Goal: Task Accomplishment & Management: Complete application form

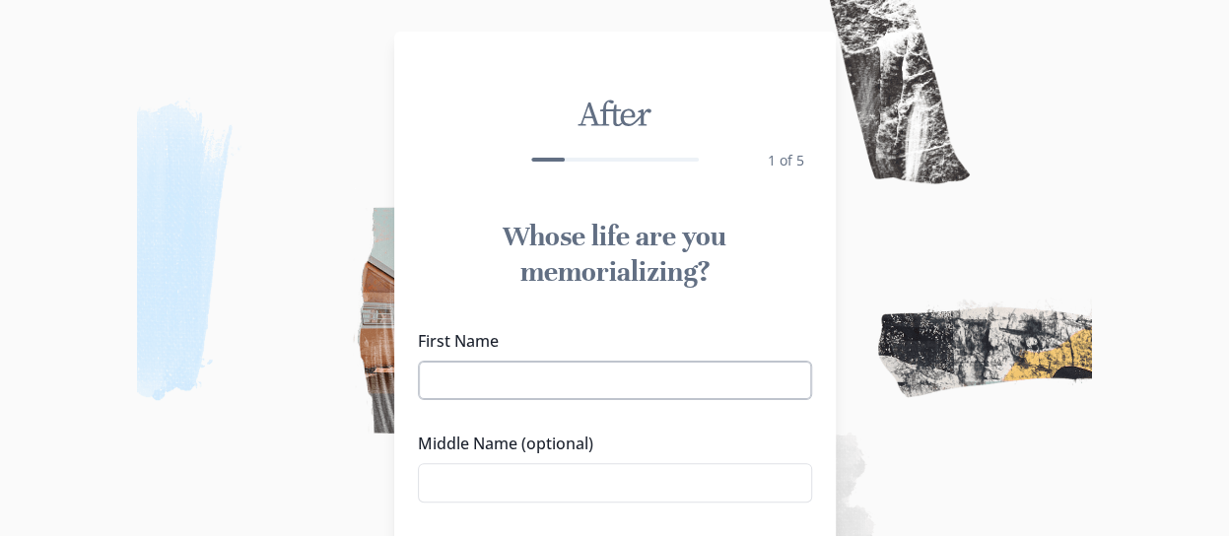
click at [581, 381] on input "First Name" at bounding box center [615, 380] width 394 height 39
click at [484, 384] on input "First Name" at bounding box center [615, 380] width 394 height 39
type input "Charlotte"
type input "Nompelolo"
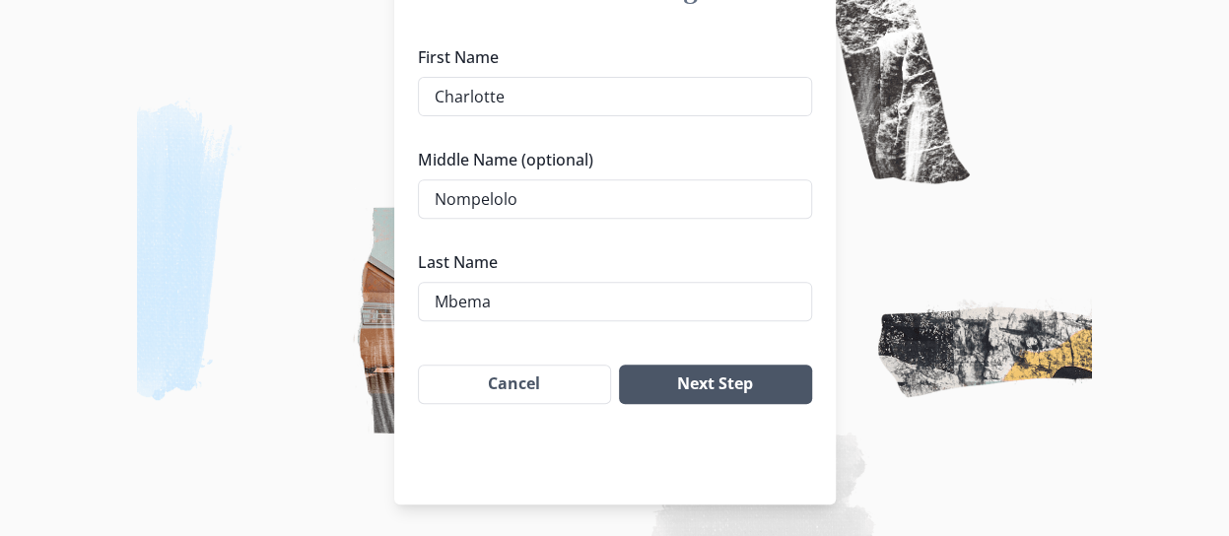
type input "Mbema"
click at [711, 380] on button "Next Step" at bounding box center [715, 384] width 192 height 39
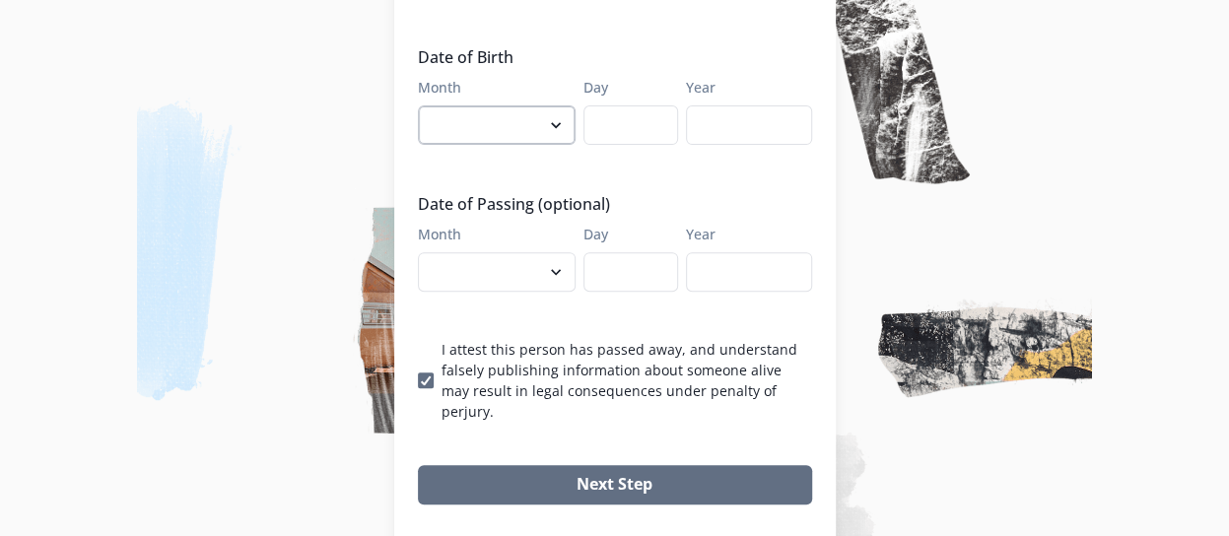
click at [558, 105] on select "January February March April May June July August September October November De…" at bounding box center [497, 124] width 158 height 39
select select "11"
click at [425, 105] on select "January February March April May June July August September October November De…" at bounding box center [497, 124] width 158 height 39
click at [617, 105] on input "Day" at bounding box center [631, 124] width 95 height 39
type input "27"
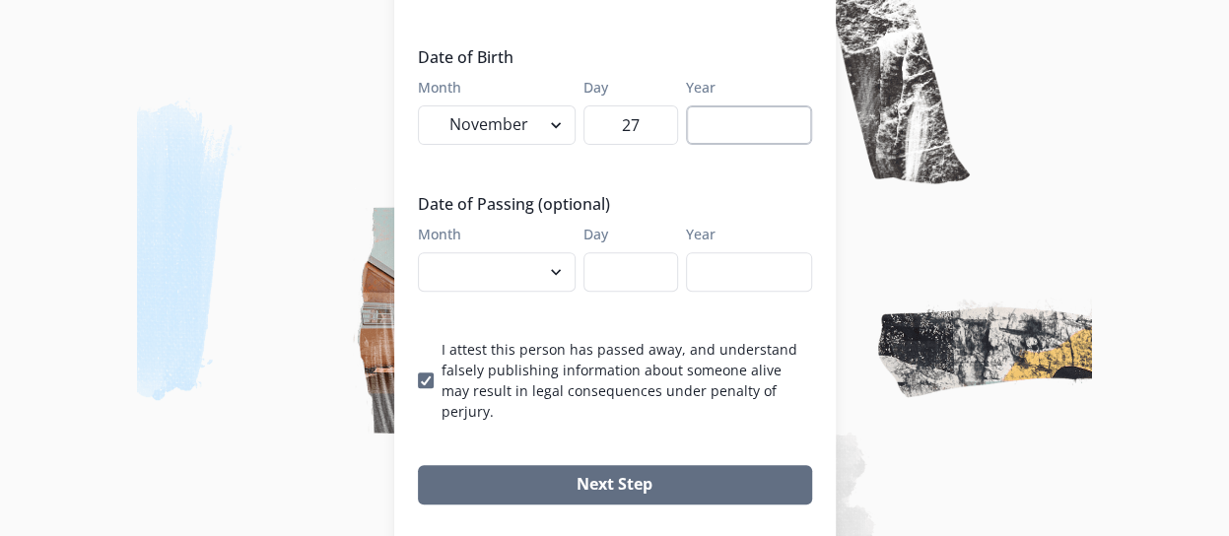
click at [735, 105] on input "Year" at bounding box center [749, 124] width 126 height 39
type input "1988"
click at [501, 252] on select "January February March April May June July August September October November De…" at bounding box center [497, 271] width 158 height 39
select select "10"
click at [425, 252] on select "January February March April May June July August September October November De…" at bounding box center [497, 271] width 158 height 39
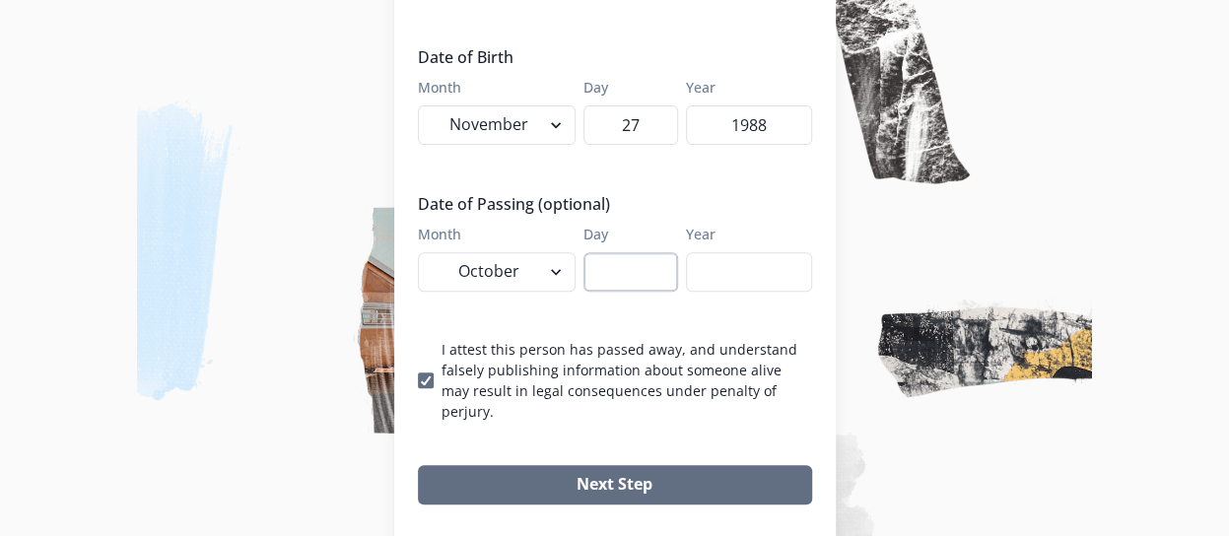
click at [608, 252] on input "Day" at bounding box center [631, 271] width 95 height 39
type input "12"
click at [738, 252] on input "Year" at bounding box center [749, 271] width 126 height 39
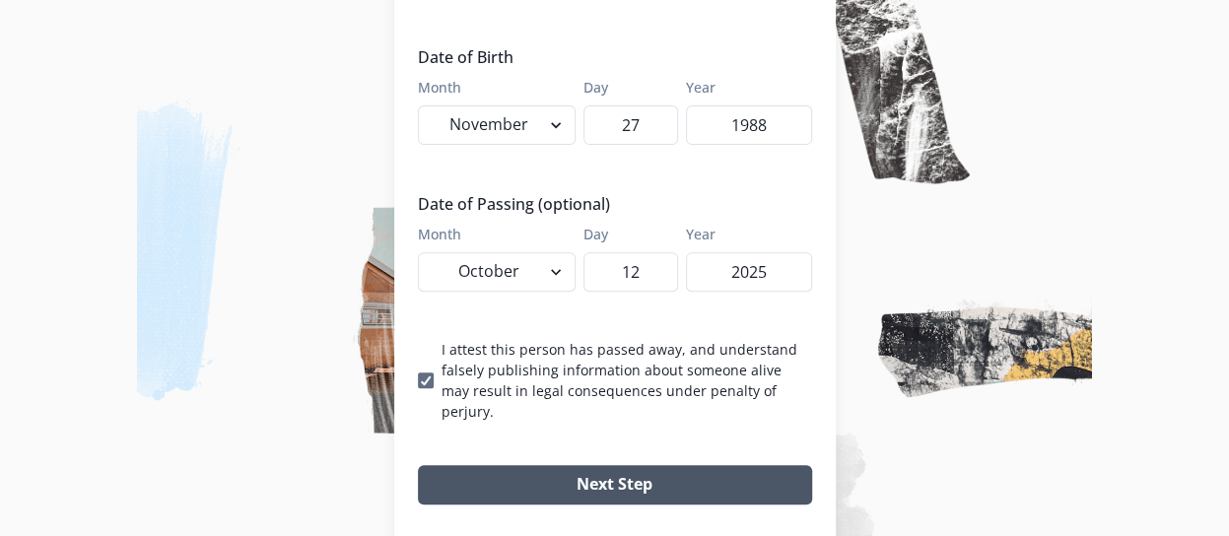
type input "2025"
click at [609, 465] on button "Next Step" at bounding box center [615, 484] width 394 height 39
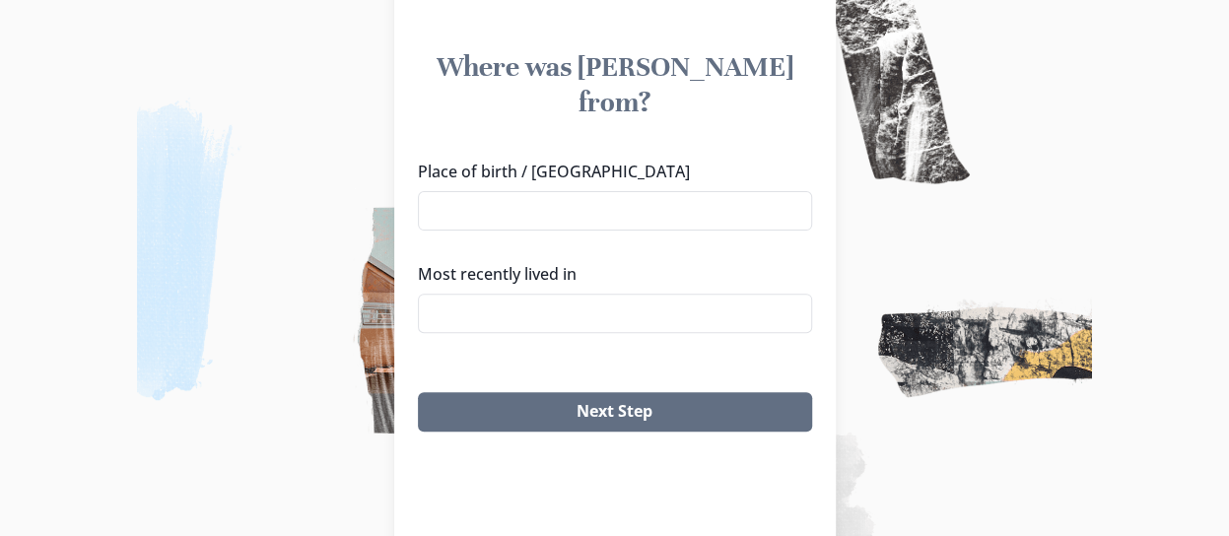
scroll to position [0, 0]
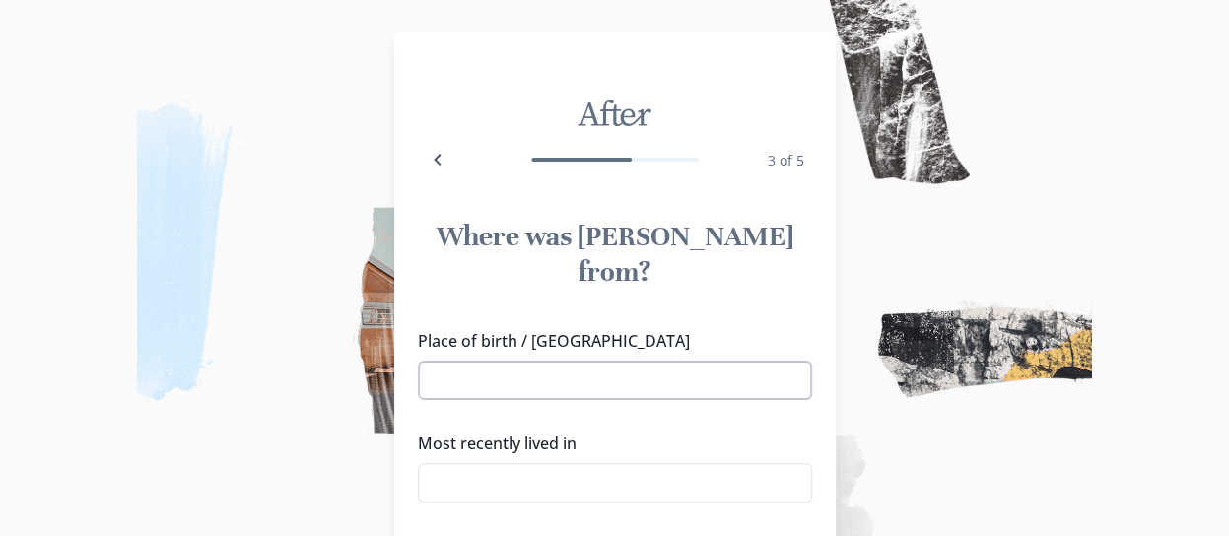
click at [569, 361] on input "Place of birth / [GEOGRAPHIC_DATA]" at bounding box center [615, 380] width 394 height 39
click at [508, 463] on input "Most recently lived in" at bounding box center [615, 482] width 394 height 39
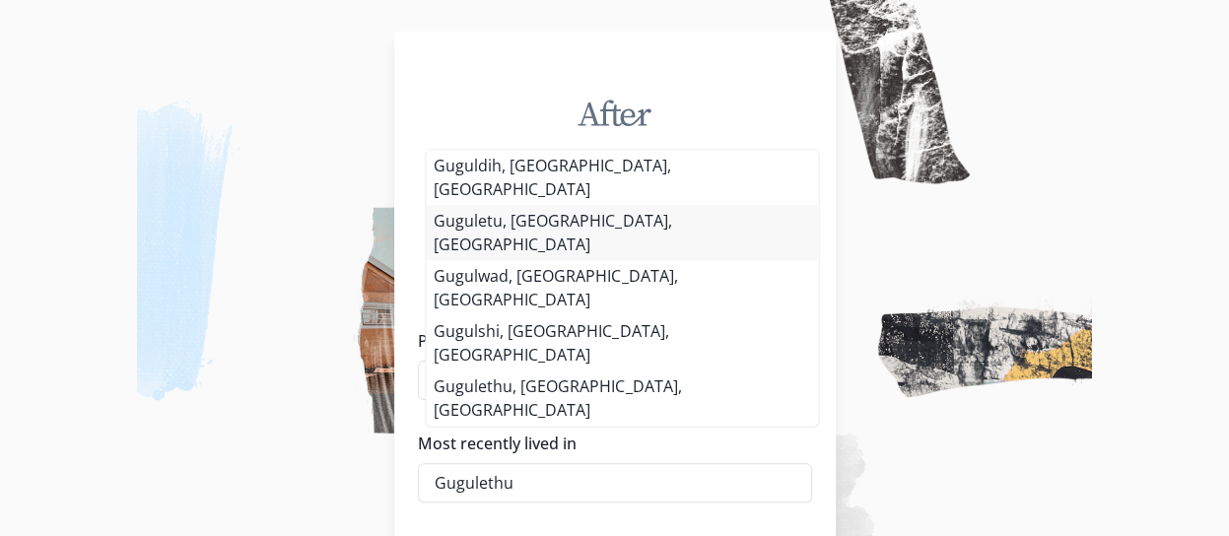
click at [515, 329] on div "Place of birth / Hometown Most recently lived in [GEOGRAPHIC_DATA], [GEOGRAPHIC…" at bounding box center [615, 423] width 394 height 189
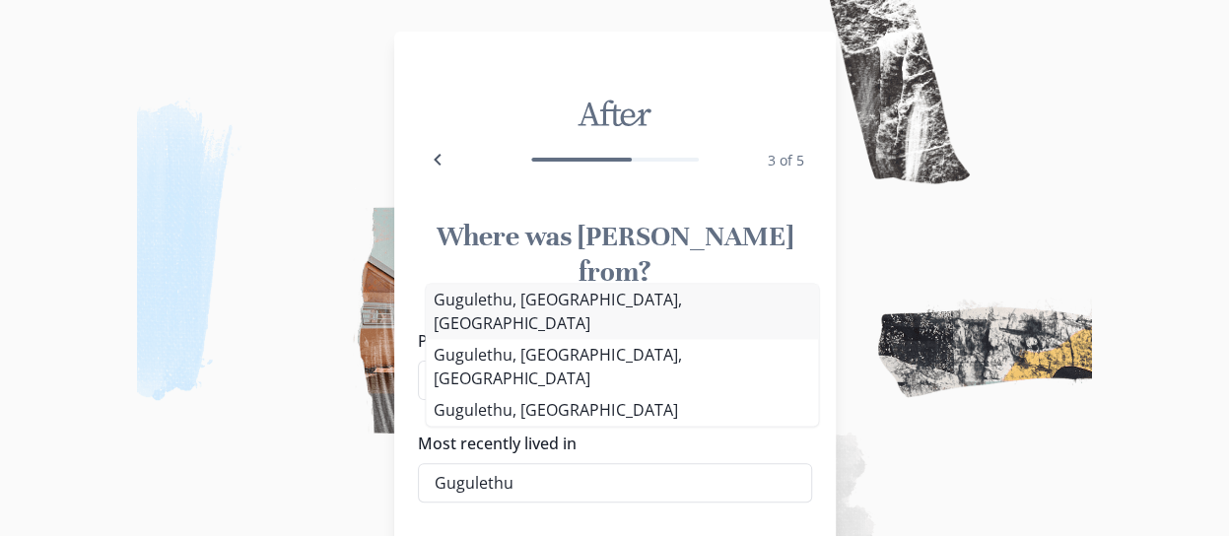
click at [533, 339] on li "Gugulethu, [GEOGRAPHIC_DATA], [GEOGRAPHIC_DATA]" at bounding box center [622, 311] width 392 height 55
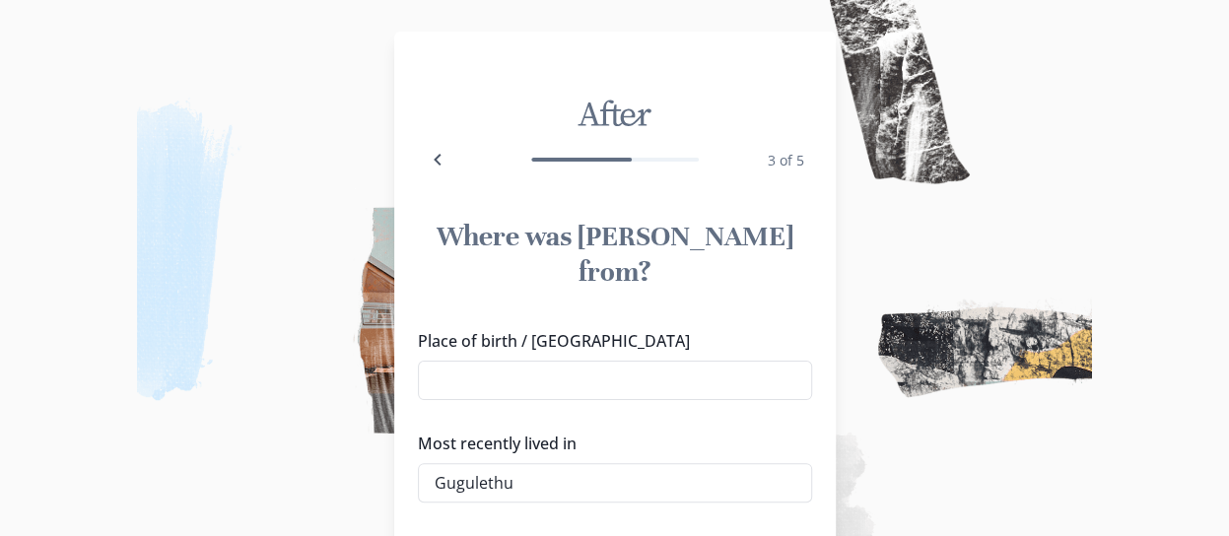
type input "Gugulethu, [GEOGRAPHIC_DATA], [GEOGRAPHIC_DATA]"
click at [501, 361] on input "Place of birth / [GEOGRAPHIC_DATA]" at bounding box center [615, 380] width 394 height 39
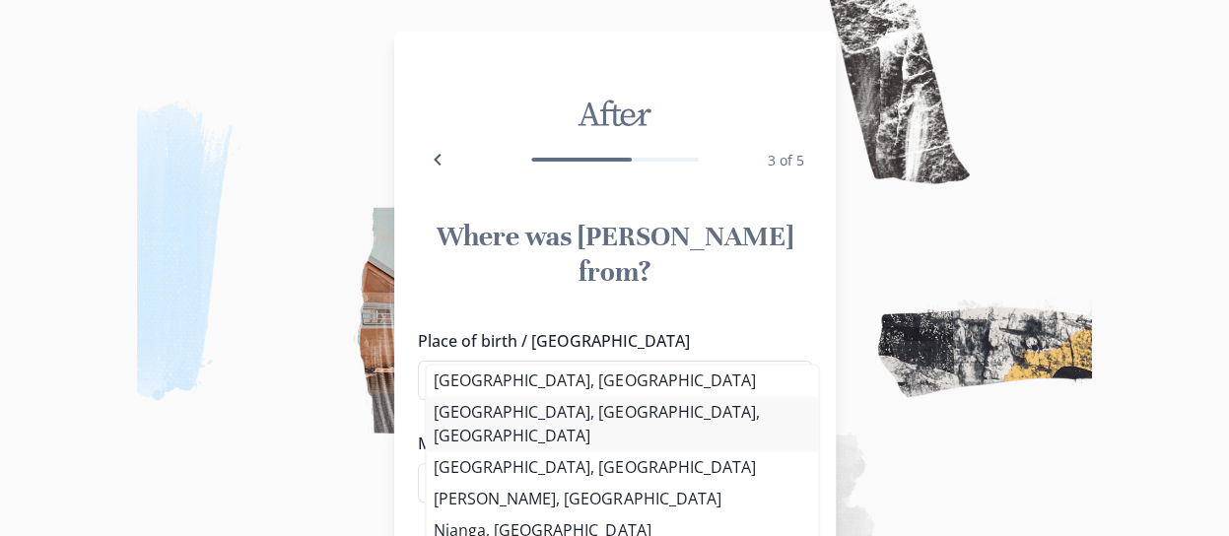
click at [533, 405] on div "Place of birth / [GEOGRAPHIC_DATA] [GEOGRAPHIC_DATA], [GEOGRAPHIC_DATA], [DEMOG…" at bounding box center [615, 423] width 394 height 189
click at [533, 405] on li "[GEOGRAPHIC_DATA], [GEOGRAPHIC_DATA], [GEOGRAPHIC_DATA]" at bounding box center [622, 423] width 392 height 55
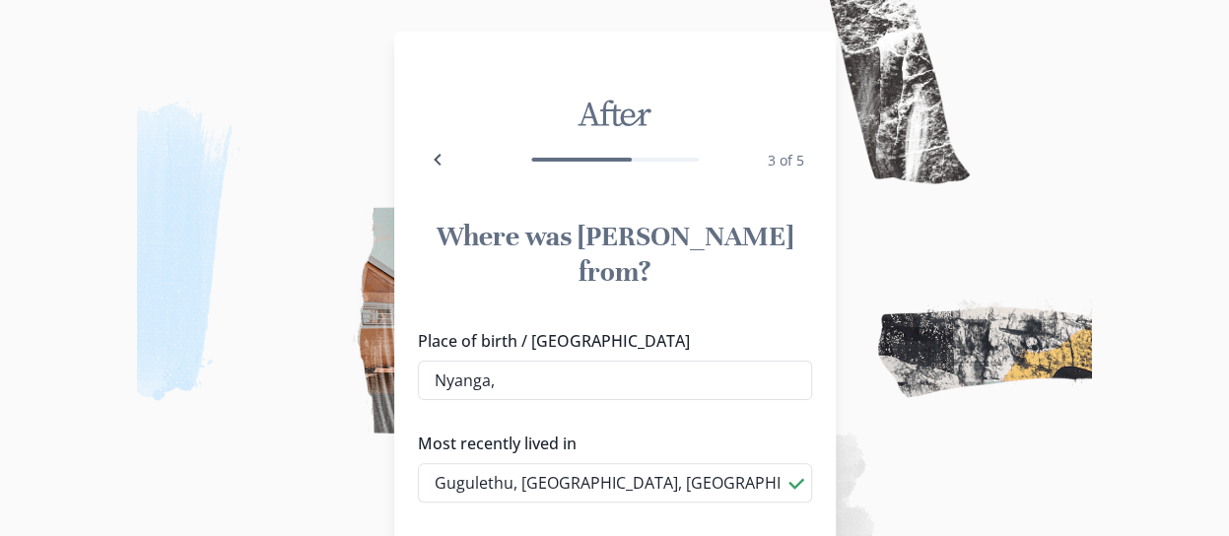
type input "[GEOGRAPHIC_DATA], [GEOGRAPHIC_DATA], [GEOGRAPHIC_DATA]"
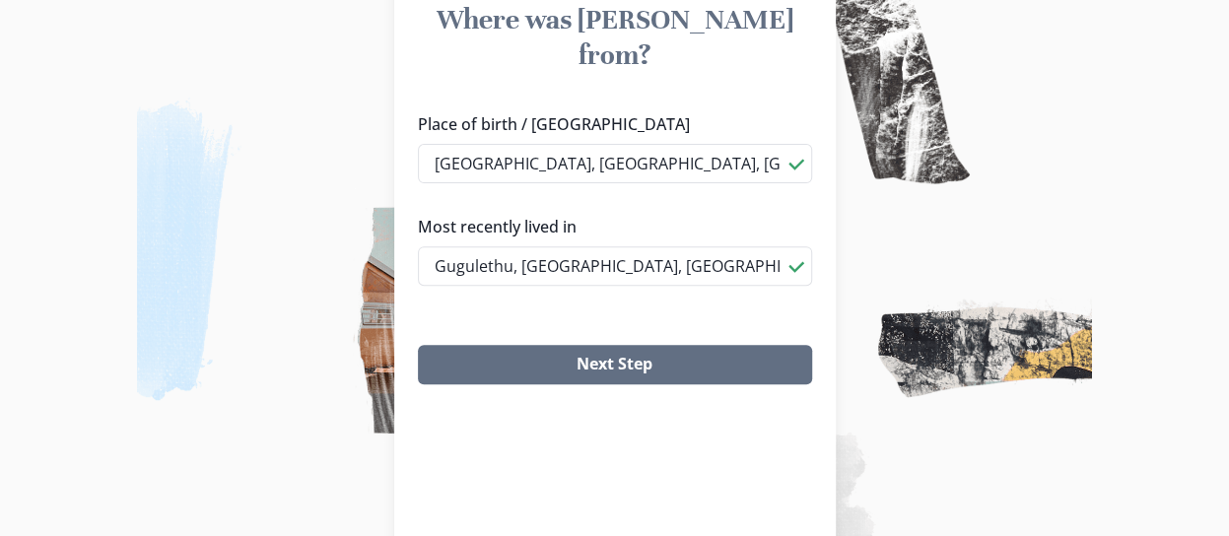
scroll to position [176, 0]
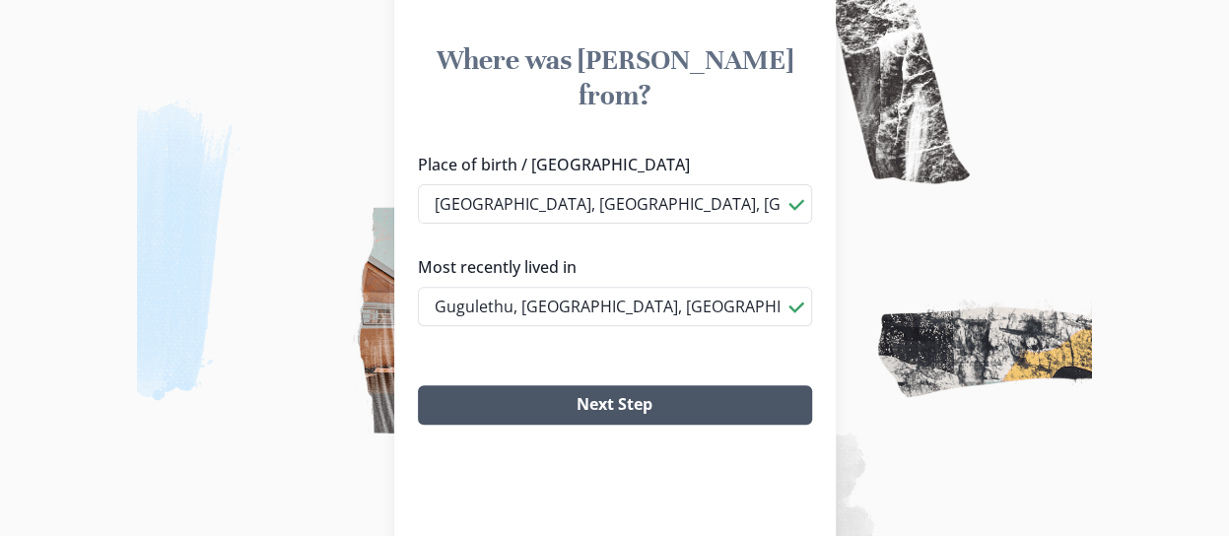
click at [613, 385] on button "Next Step" at bounding box center [615, 404] width 394 height 39
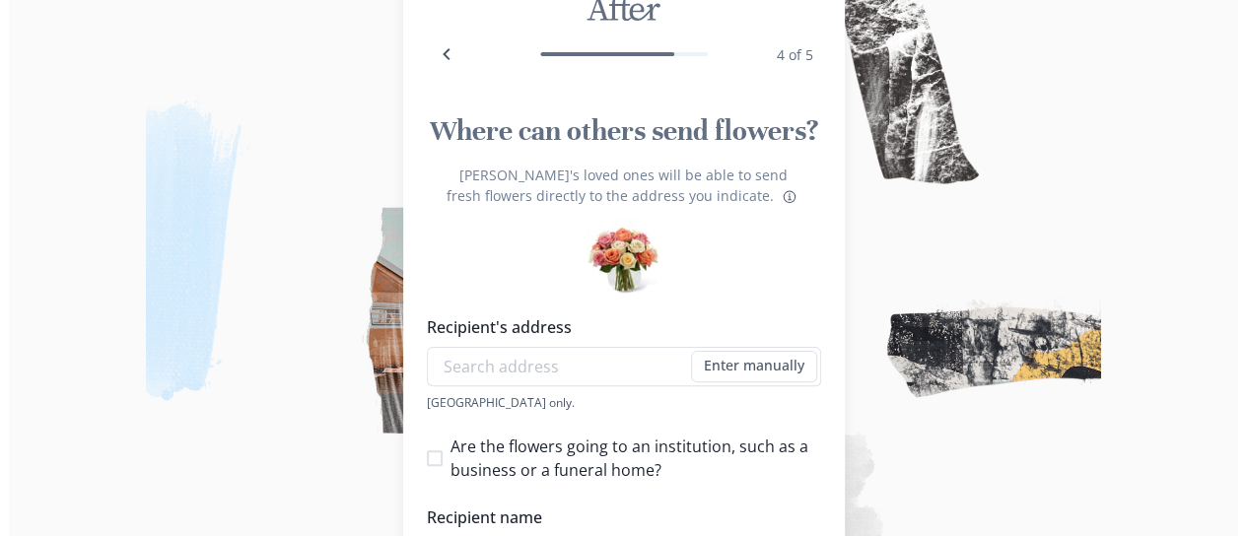
scroll to position [103, 0]
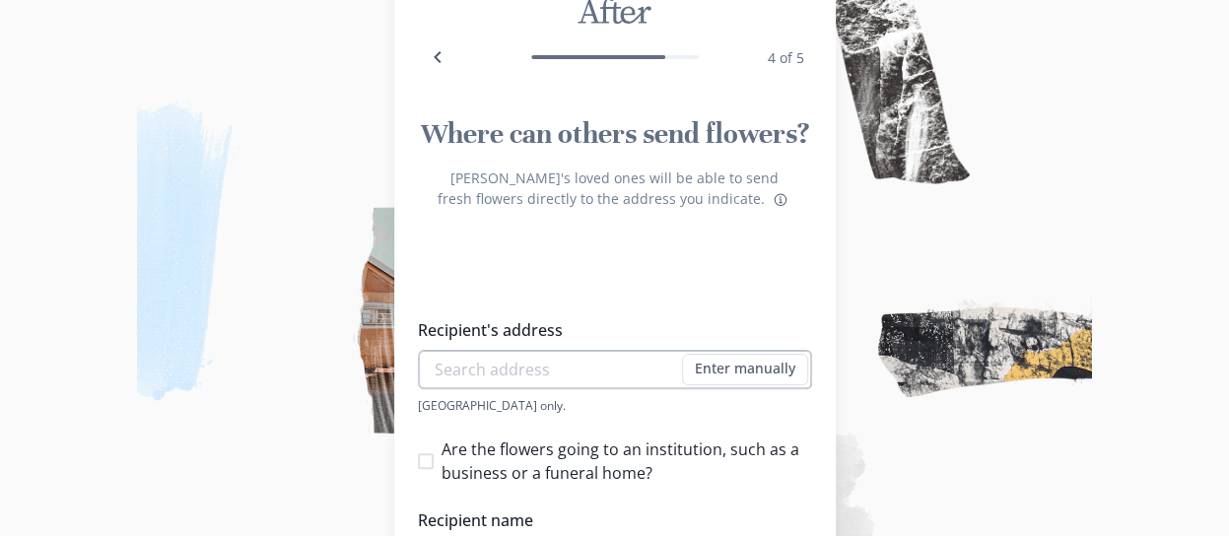
click at [489, 364] on input "Recipient's address" at bounding box center [615, 369] width 394 height 39
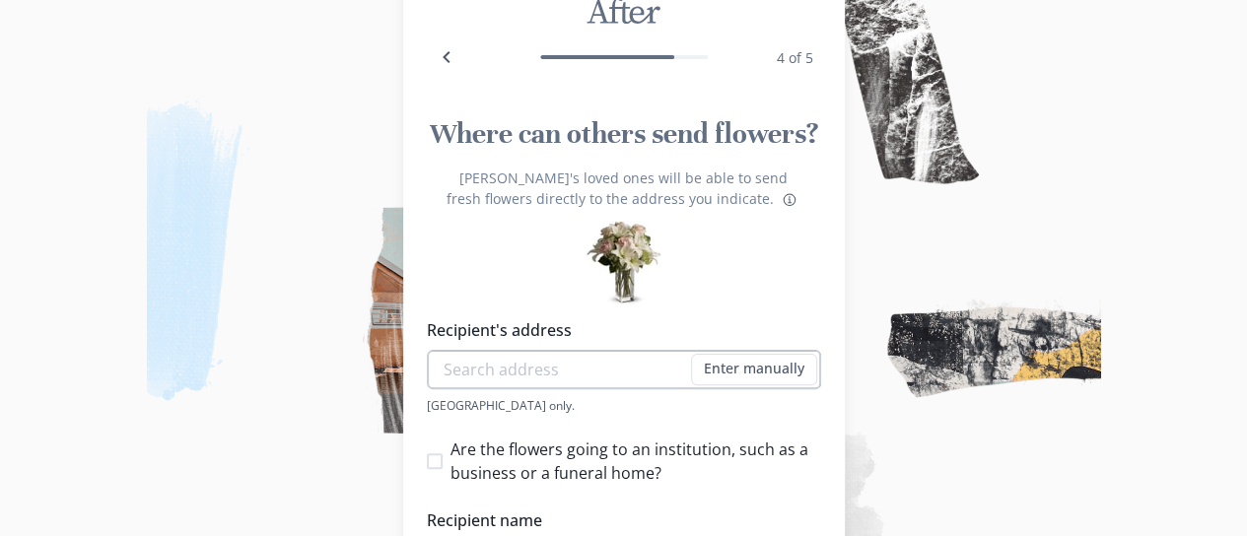
click at [582, 358] on input "Recipient's address" at bounding box center [624, 369] width 394 height 39
type input "N"
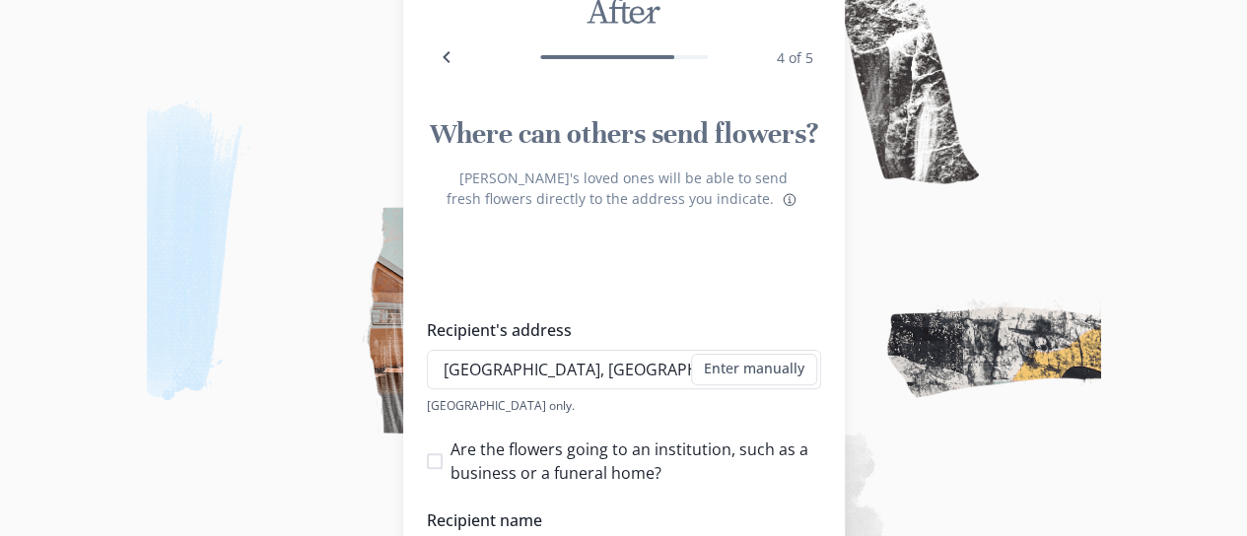
type input "[GEOGRAPHIC_DATA], [GEOGRAPHIC_DATA]"
click at [699, 414] on div "Recipient's address [STREET_ADDRESS][GEOGRAPHIC_DATA] Enter manually Address [G…" at bounding box center [624, 496] width 394 height 356
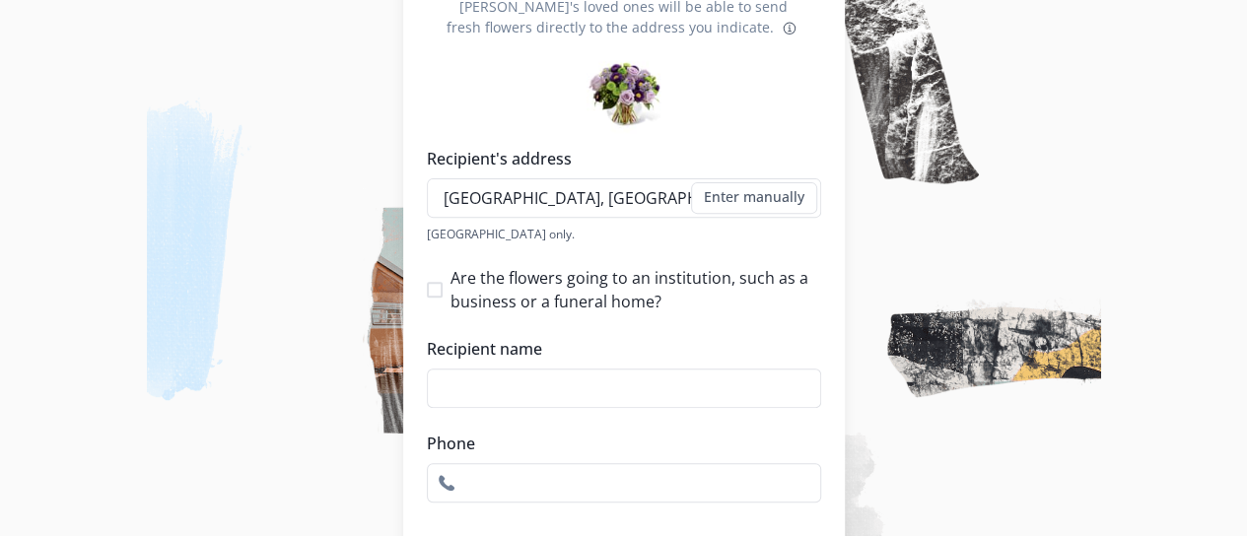
scroll to position [302, 0]
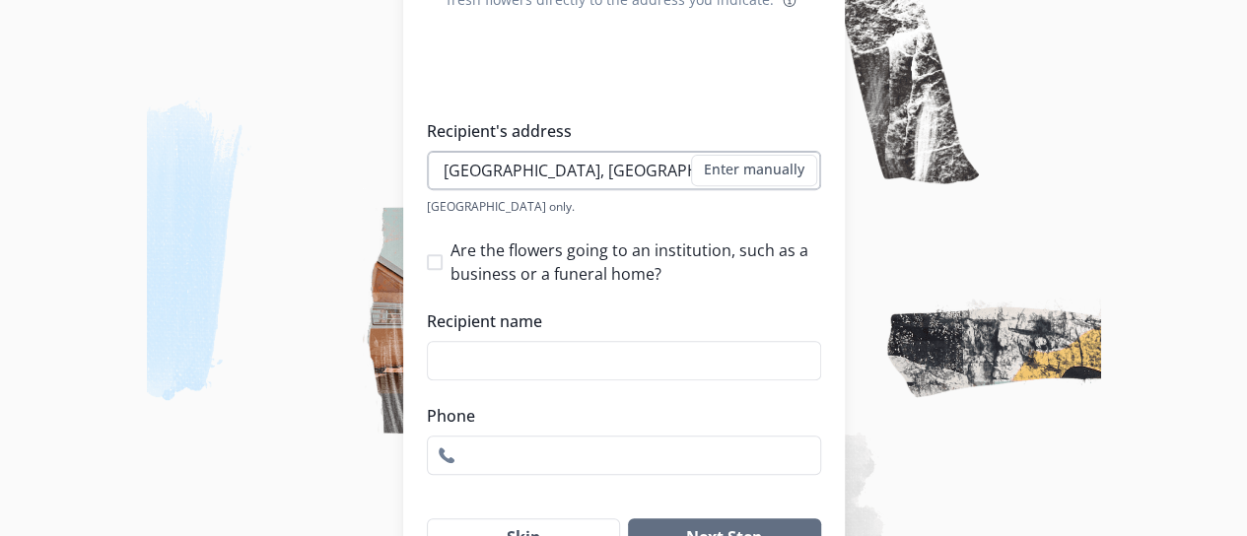
click at [684, 173] on input "[GEOGRAPHIC_DATA], [GEOGRAPHIC_DATA]" at bounding box center [624, 170] width 394 height 39
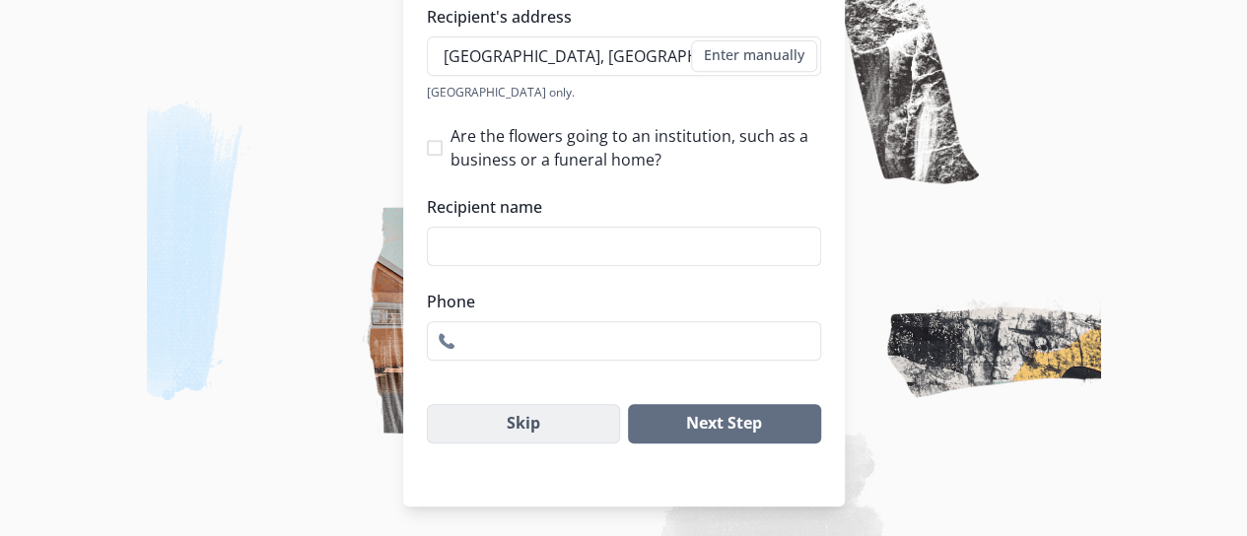
click at [540, 413] on button "Skip" at bounding box center [524, 423] width 194 height 39
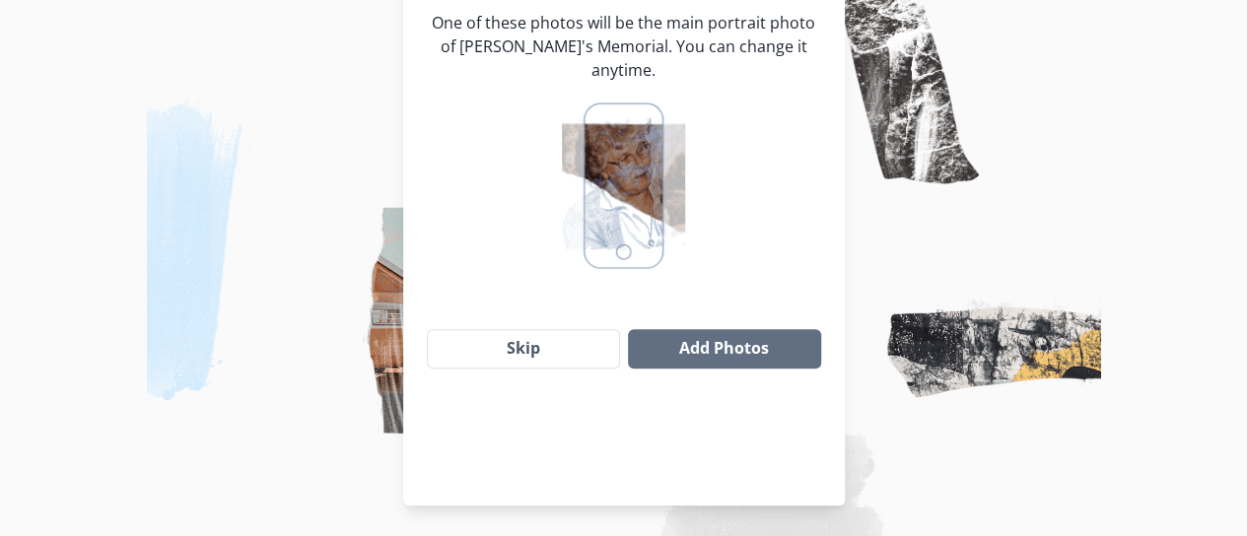
scroll to position [284, 0]
click at [710, 328] on button "Add Photos" at bounding box center [724, 347] width 192 height 39
